Goal: Information Seeking & Learning: Learn about a topic

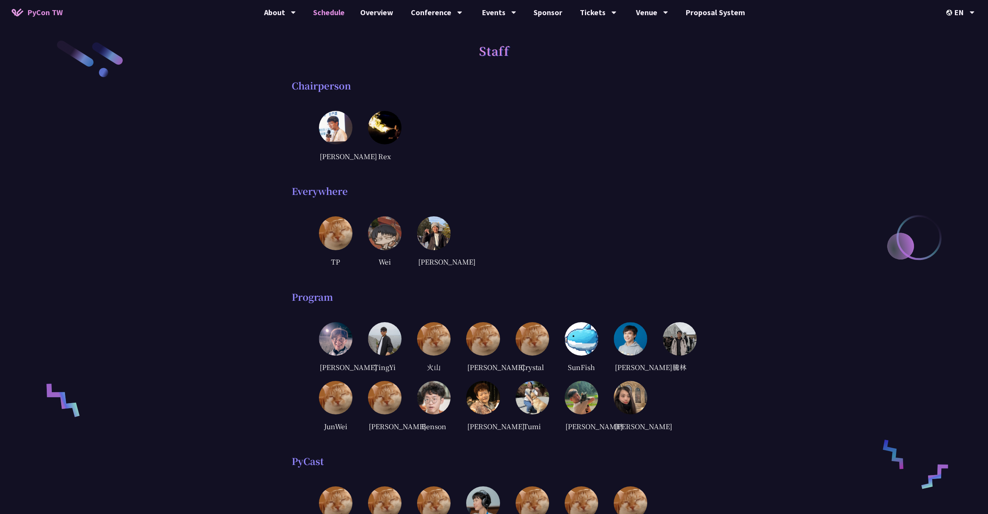
click at [331, 12] on link "Schedule" at bounding box center [328, 12] width 47 height 25
click at [958, 52] on div "中文" at bounding box center [960, 58] width 47 height 18
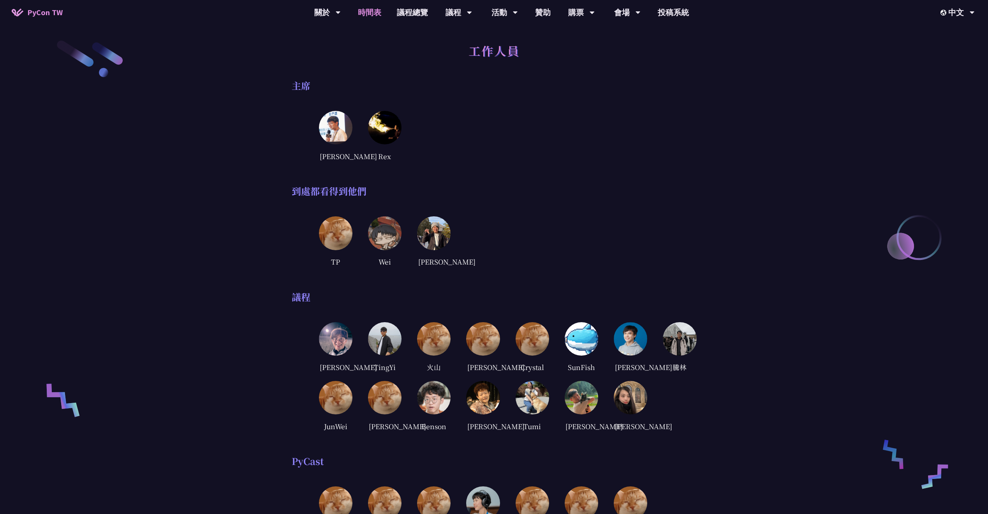
click at [367, 19] on link "時間表" at bounding box center [369, 12] width 39 height 25
click at [368, 10] on link "時間表" at bounding box center [369, 12] width 39 height 25
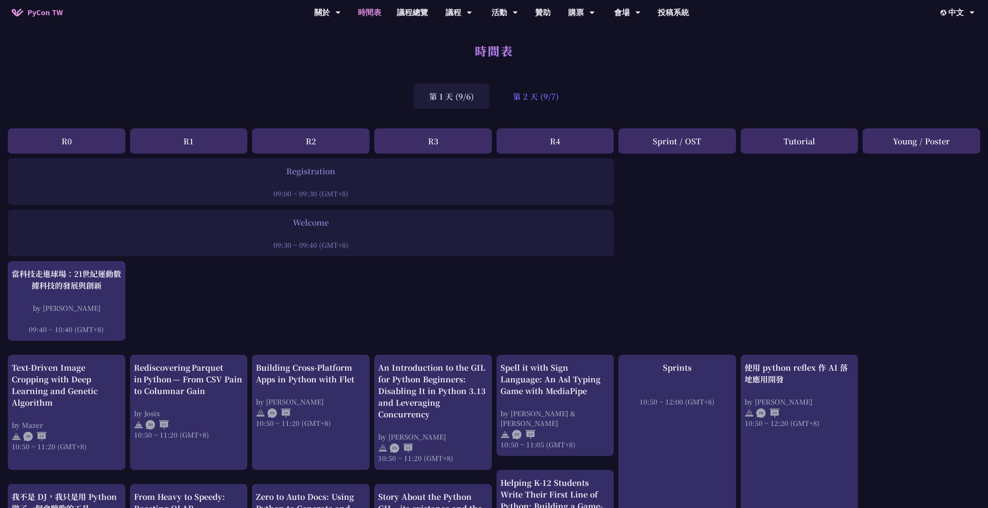
click at [529, 91] on div "第 2 天 (9/7)" at bounding box center [535, 96] width 77 height 25
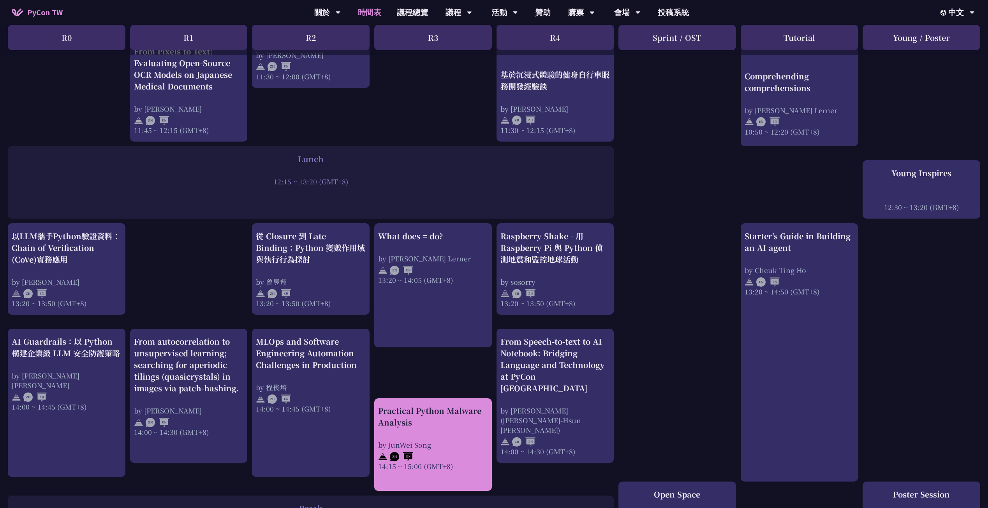
scroll to position [469, 0]
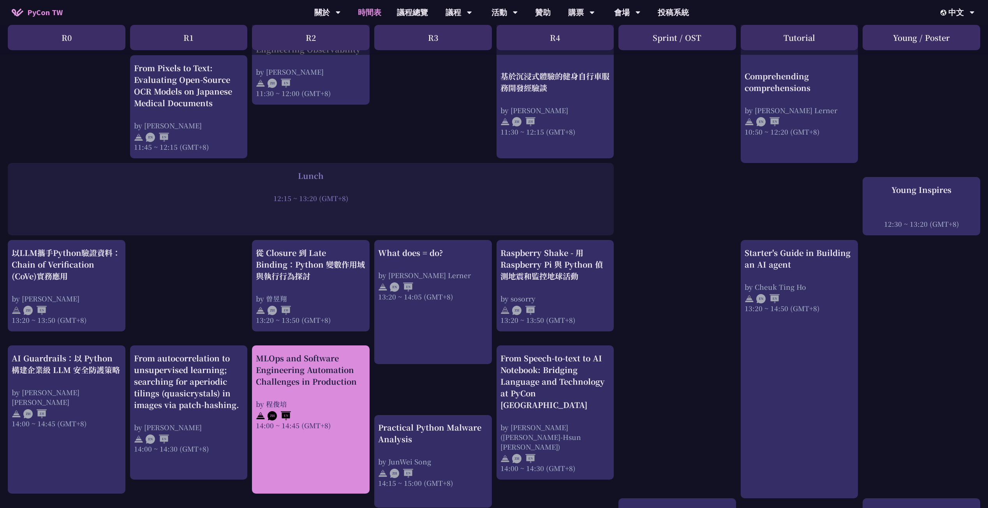
click at [327, 353] on div "MLOps and Software Engineering Automation Challenges in Production" at bounding box center [311, 370] width 110 height 35
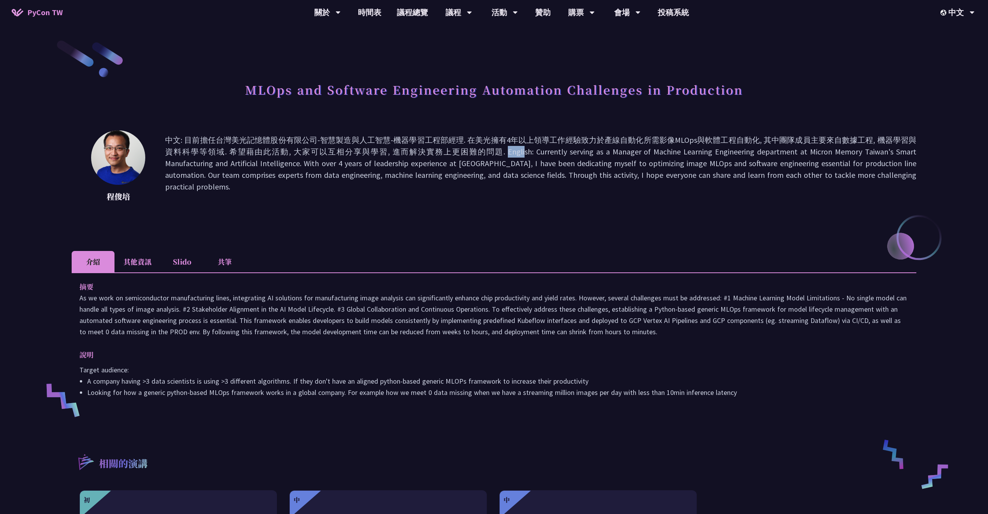
drag, startPoint x: 405, startPoint y: 147, endPoint x: 451, endPoint y: 154, distance: 46.8
click at [451, 154] on p "中文: 目前擔任台灣美光記憶體股份有限公司-智慧製造與人工智慧-機器學習工程部經理. 在美光擁有4年以上領導工作經驗致力於產線自動化所需影像MLOps與軟體工…" at bounding box center [540, 169] width 751 height 70
click at [486, 143] on p "中文: 目前擔任台灣美光記憶體股份有限公司-智慧製造與人工智慧-機器學習工程部經理. 在美光擁有4年以上領導工作經驗致力於產線自動化所需影像MLOps與軟體工…" at bounding box center [540, 169] width 751 height 70
drag, startPoint x: 399, startPoint y: 137, endPoint x: 387, endPoint y: 141, distance: 13.5
click at [387, 141] on p "中文: 目前擔任台灣美光記憶體股份有限公司-智慧製造與人工智慧-機器學習工程部經理. 在美光擁有4年以上領導工作經驗致力於產線自動化所需影像MLOps與軟體工…" at bounding box center [540, 169] width 751 height 70
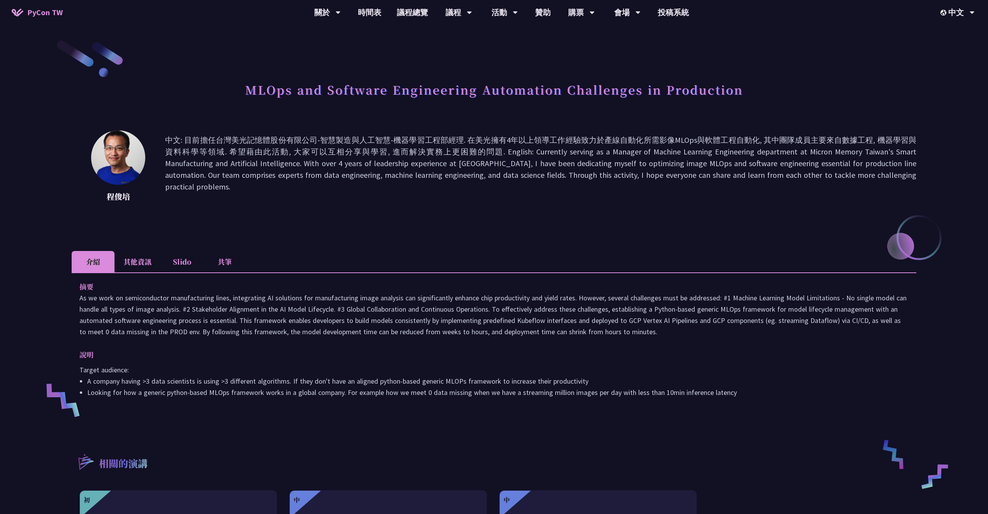
drag, startPoint x: 443, startPoint y: 148, endPoint x: 409, endPoint y: 146, distance: 33.6
click at [409, 146] on p "中文: 目前擔任台灣美光記憶體股份有限公司-智慧製造與人工智慧-機器學習工程部經理. 在美光擁有4年以上領導工作經驗致力於產線自動化所需影像MLOps與軟體工…" at bounding box center [540, 169] width 751 height 70
drag, startPoint x: 609, startPoint y: 86, endPoint x: 546, endPoint y: 91, distance: 63.6
